Goal: Task Accomplishment & Management: Complete application form

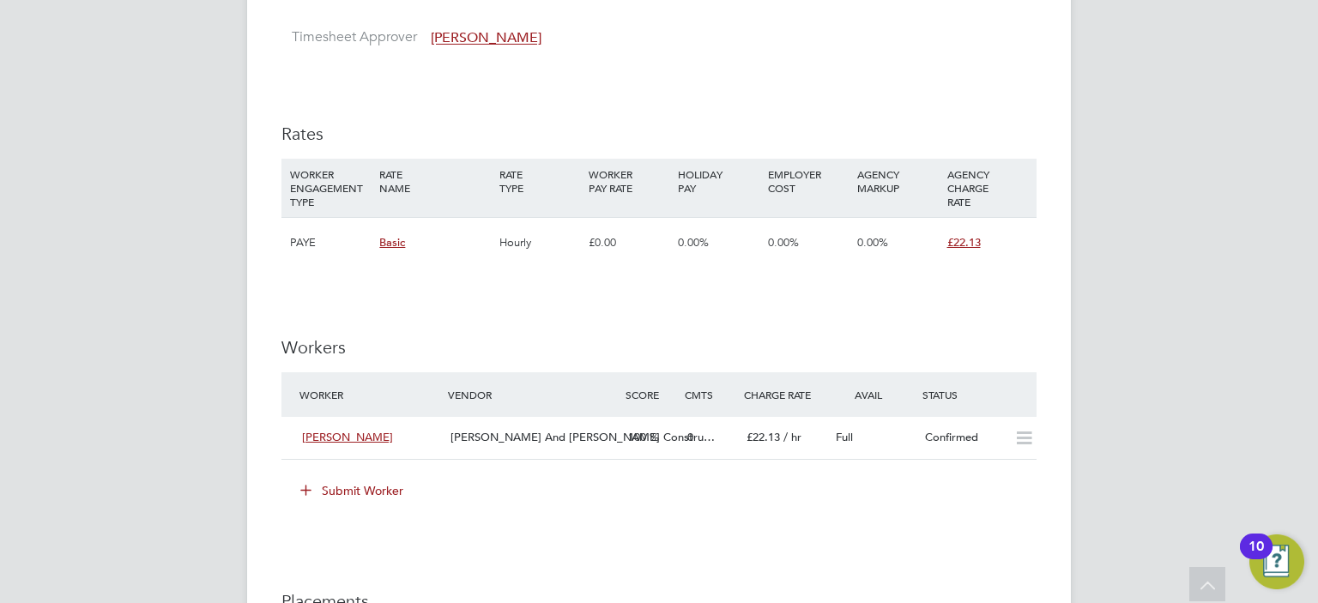
click at [112, 383] on div "DM [PERSON_NAME] Notifications 20 Applications: Network Team Members Businesses…" at bounding box center [659, 80] width 1318 height 2265
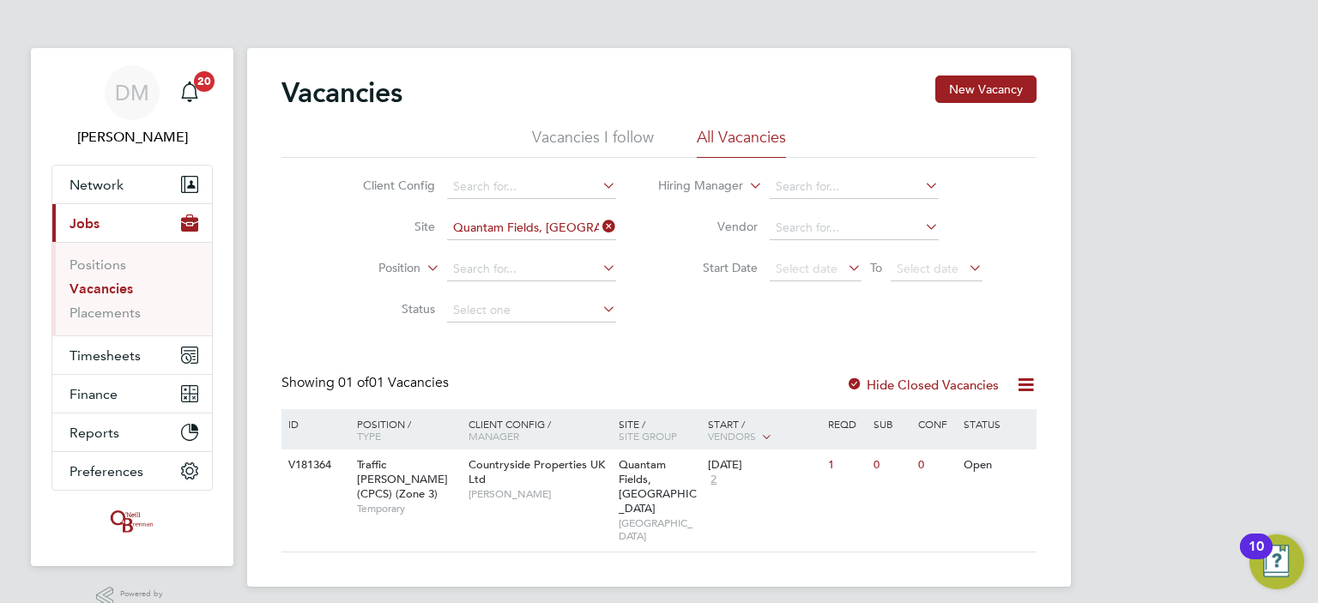
click at [739, 27] on app-barbie "Vacancies New Vacancy Vacancies I follow All Vacancies Client Config Site Quant…" at bounding box center [659, 293] width 824 height 587
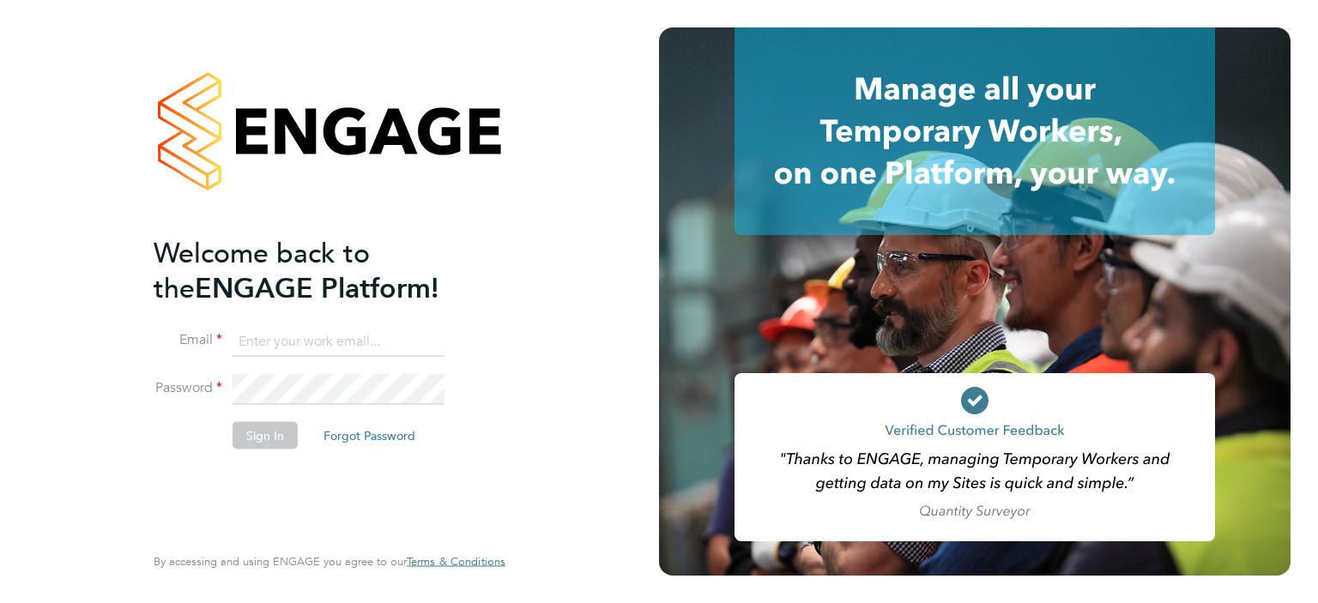
type input "d.murphy@oandb.co.uk"
click at [275, 432] on button "Sign In" at bounding box center [264, 434] width 65 height 27
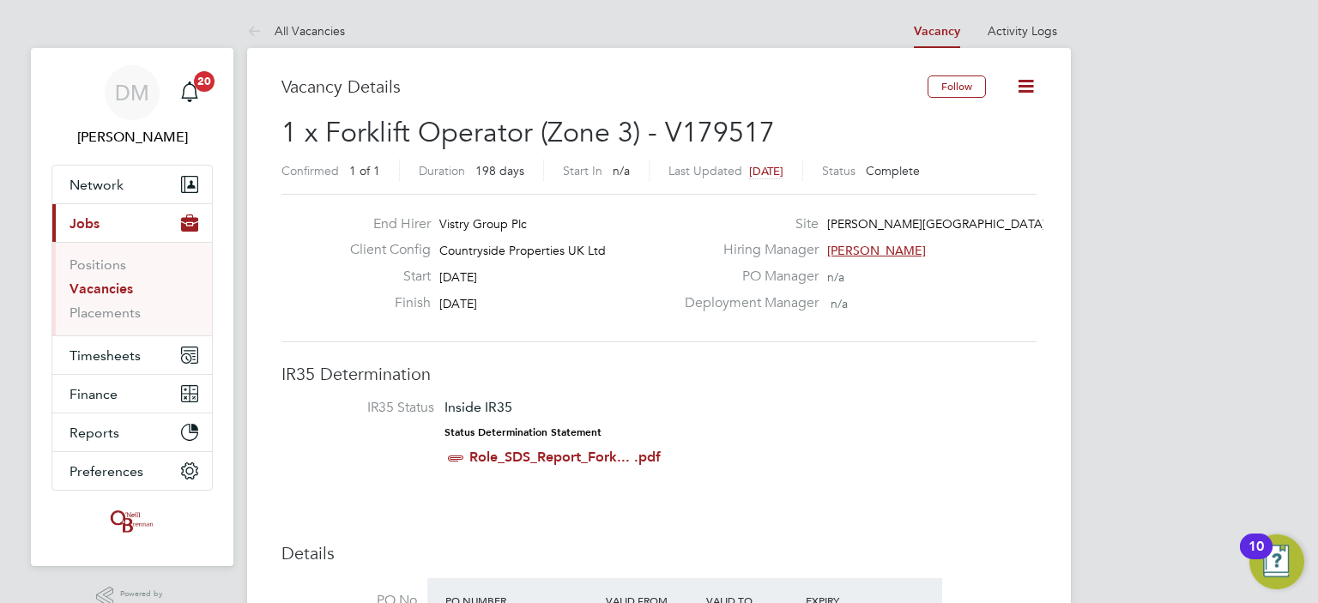
click at [100, 287] on link "Vacancies" at bounding box center [100, 289] width 63 height 16
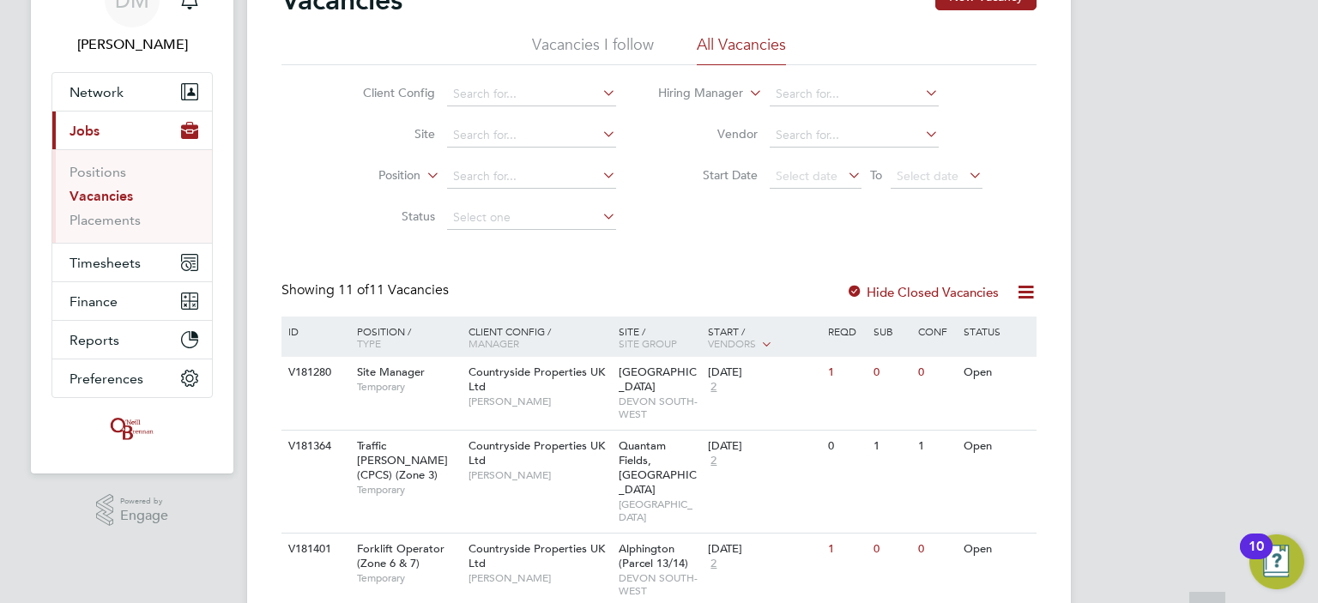
scroll to position [100, 0]
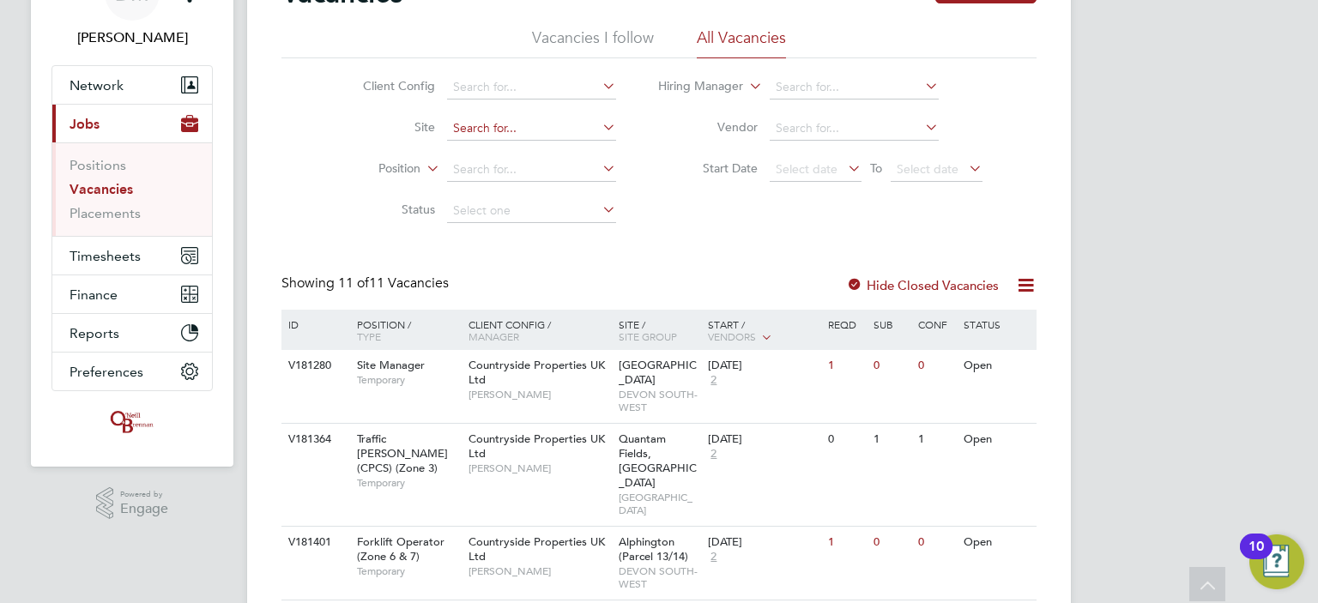
click at [498, 130] on input at bounding box center [531, 129] width 169 height 24
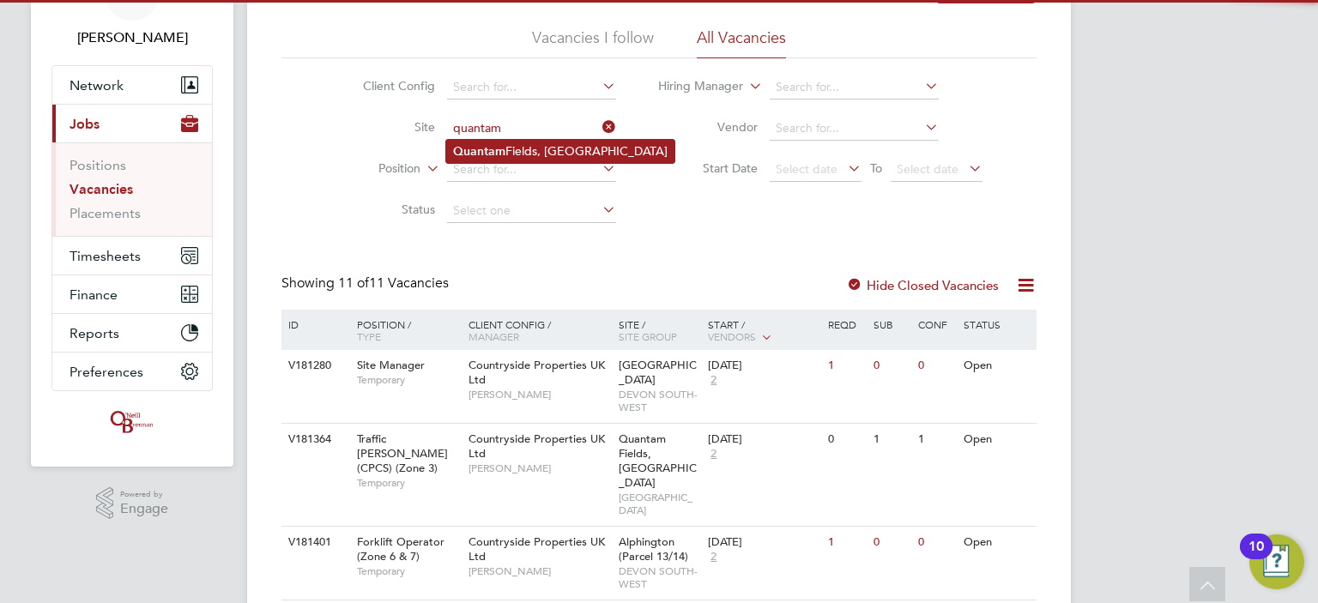
click at [509, 146] on li "Quantam Fields, Littleport" at bounding box center [560, 151] width 228 height 23
type input "Quantam Fields, [GEOGRAPHIC_DATA]"
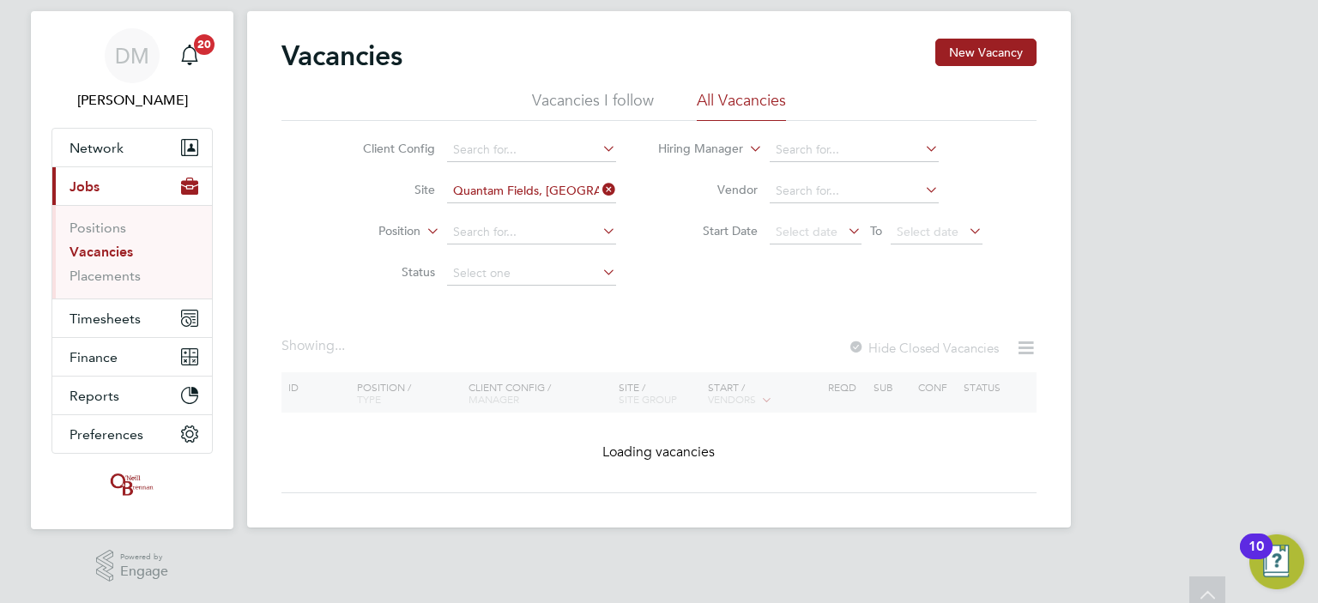
scroll to position [34, 0]
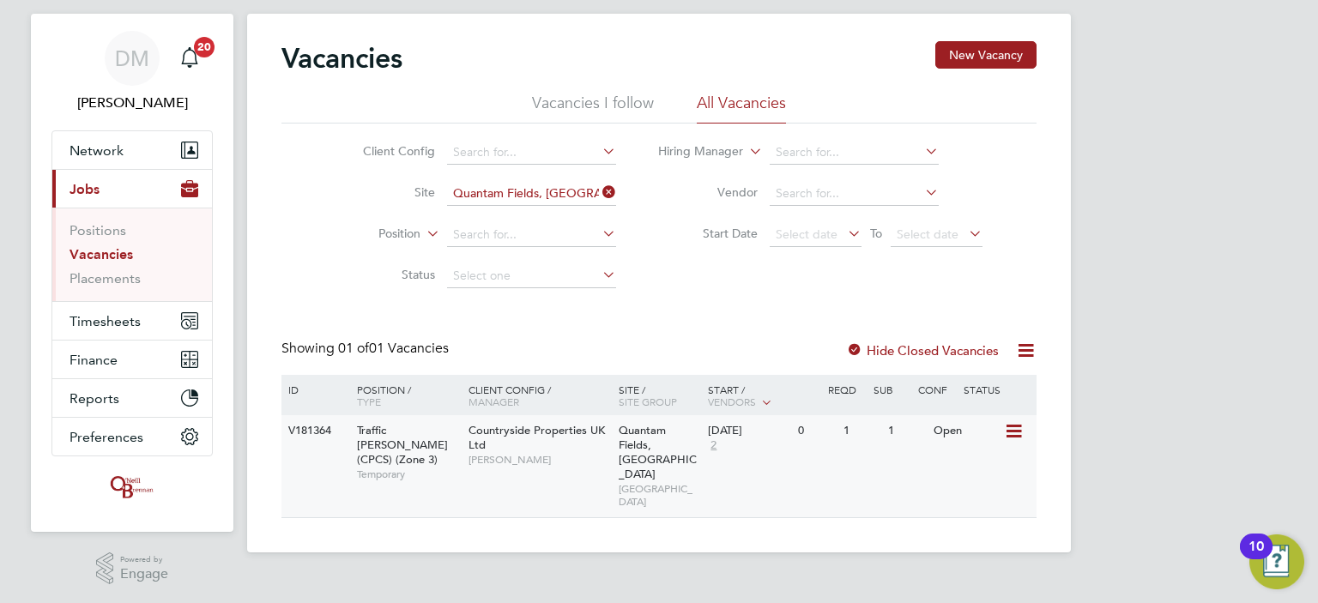
click at [823, 459] on div "V181364 Traffic Marshall (CPCS) (Zone 3) Temporary Countryside Properties UK Lt…" at bounding box center [658, 466] width 755 height 102
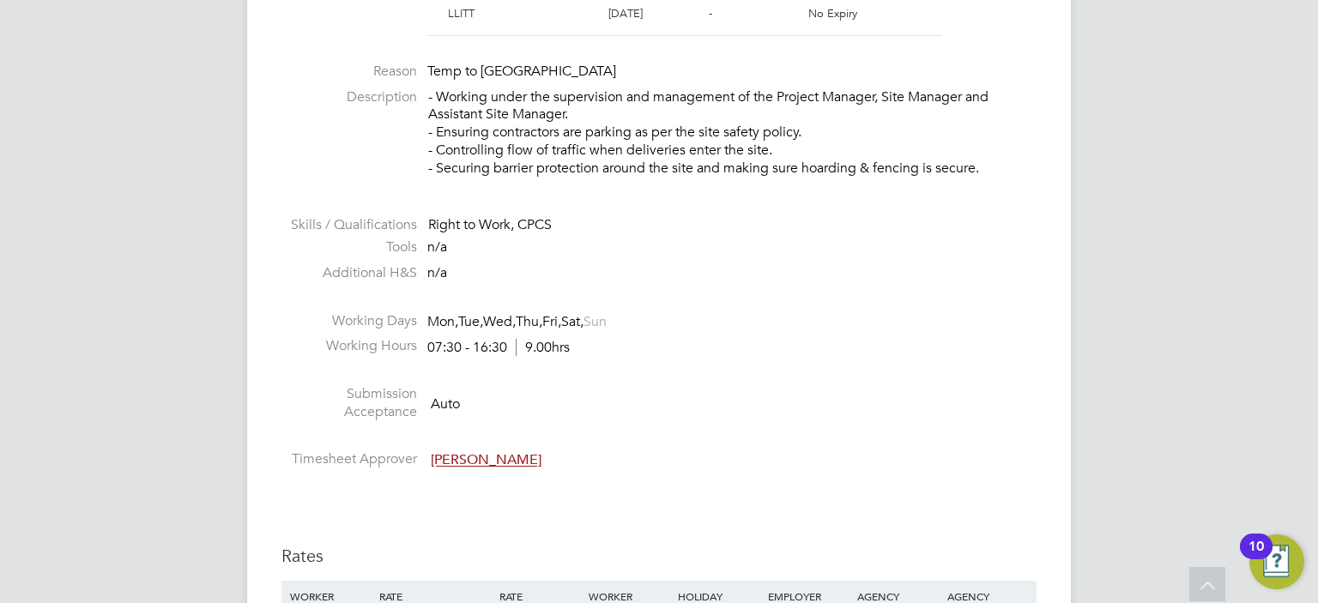
scroll to position [1002, 0]
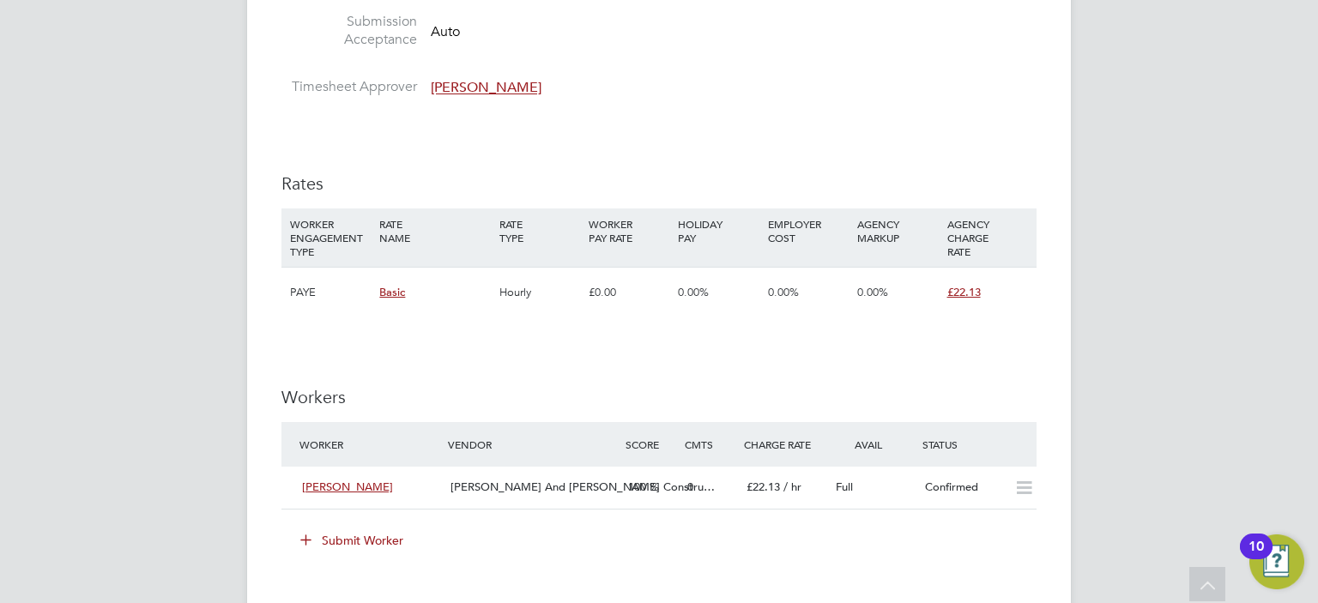
click at [1197, 299] on div "DM Danielle Murphy Notifications 20 Applications: Network Team Members Business…" at bounding box center [659, 145] width 1318 height 2295
click at [196, 328] on div "DM Danielle Murphy Notifications 20 Applications: Network Team Members Business…" at bounding box center [659, 145] width 1318 height 2295
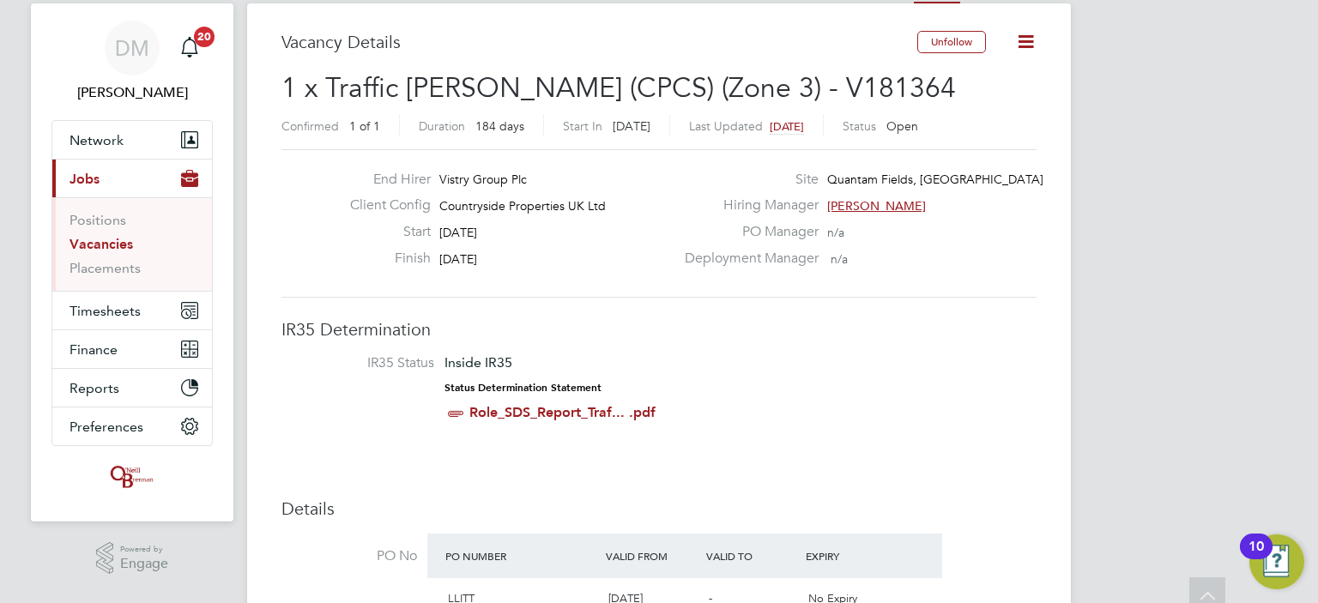
scroll to position [0, 0]
